Goal: Task Accomplishment & Management: Manage account settings

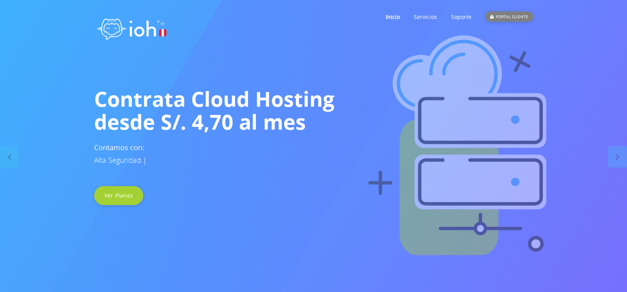
click at [500, 16] on div "PORTAL CLIENTE" at bounding box center [508, 16] width 47 height 10
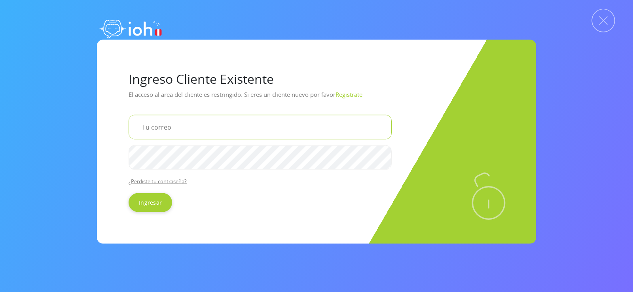
click at [187, 134] on input "email" at bounding box center [260, 127] width 263 height 25
type input "wciasjm@gmail.com"
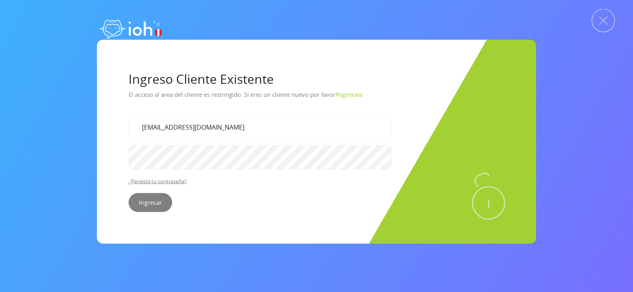
click at [161, 198] on input "Ingresar" at bounding box center [150, 202] width 43 height 19
